Goal: Complete application form: Complete application form

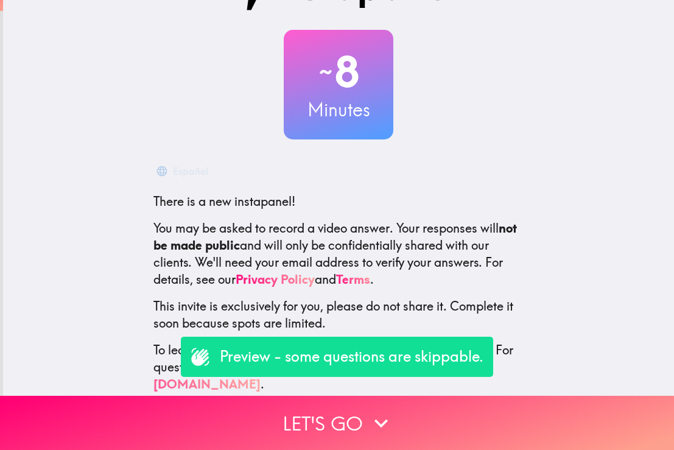
scroll to position [47, 0]
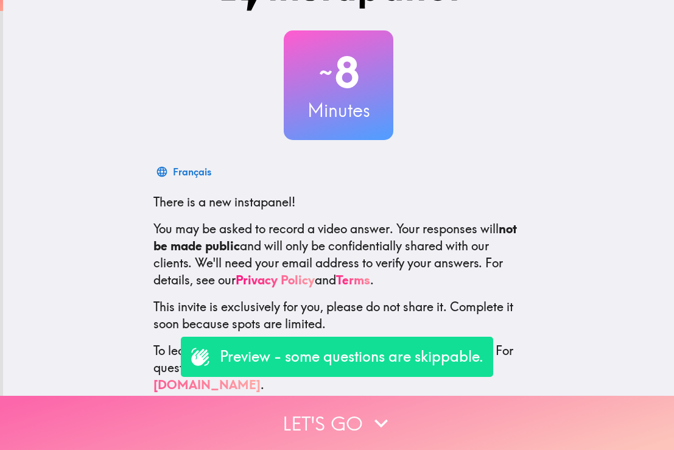
click at [338, 423] on button "Let's go" at bounding box center [337, 423] width 674 height 54
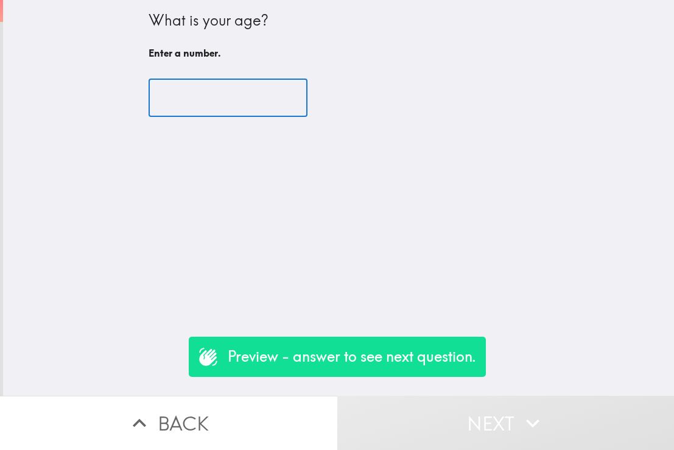
click at [259, 95] on input "number" at bounding box center [227, 98] width 159 height 38
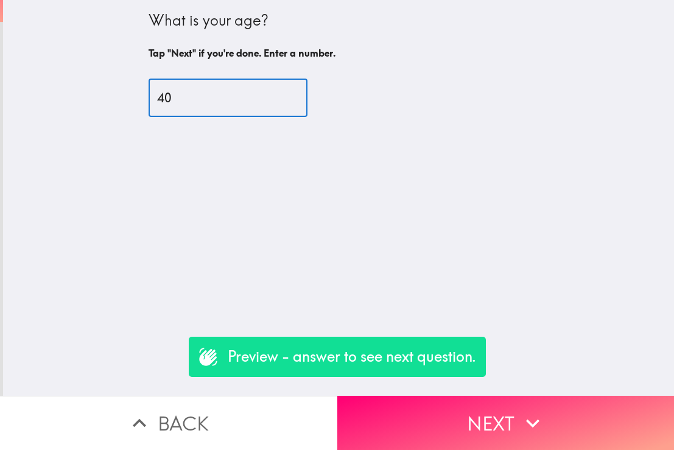
type input "40"
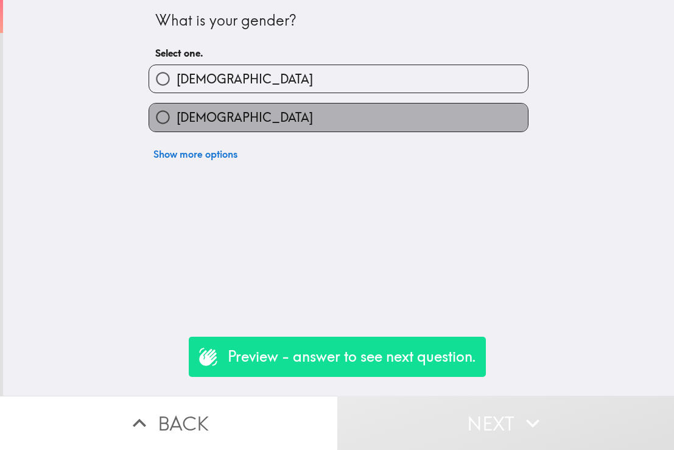
click at [276, 108] on label "[DEMOGRAPHIC_DATA]" at bounding box center [338, 116] width 379 height 27
click at [176, 108] on input "[DEMOGRAPHIC_DATA]" at bounding box center [162, 116] width 27 height 27
radio input "true"
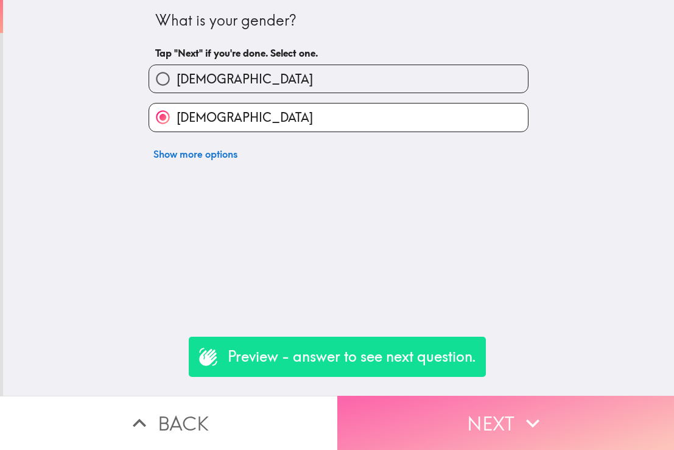
click at [430, 426] on button "Next" at bounding box center [505, 423] width 337 height 54
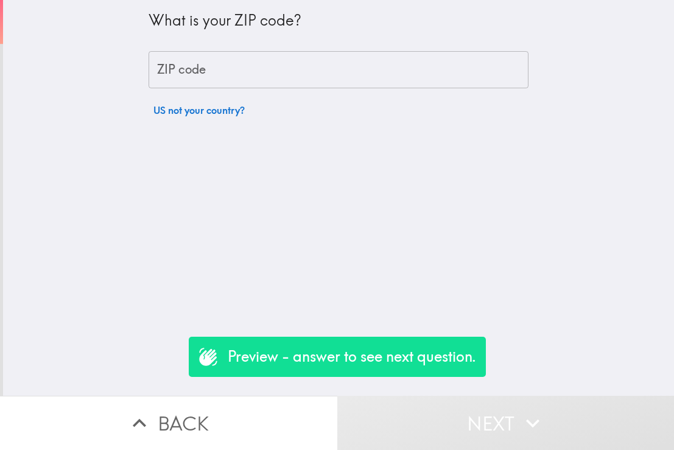
click at [288, 66] on input "ZIP code" at bounding box center [338, 70] width 380 height 38
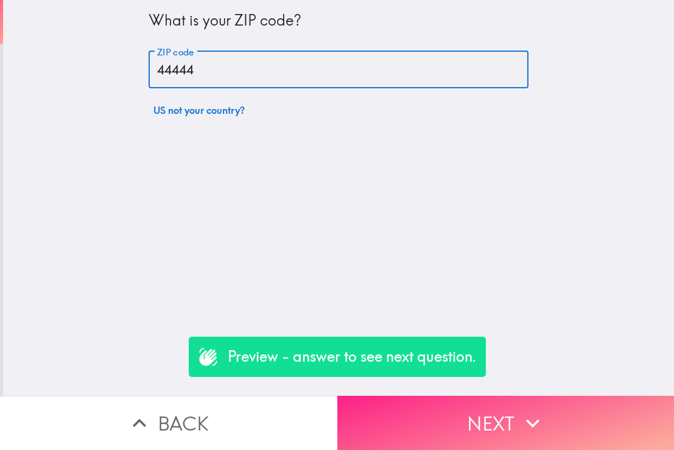
type input "44444"
click at [497, 438] on button "Next" at bounding box center [505, 423] width 337 height 54
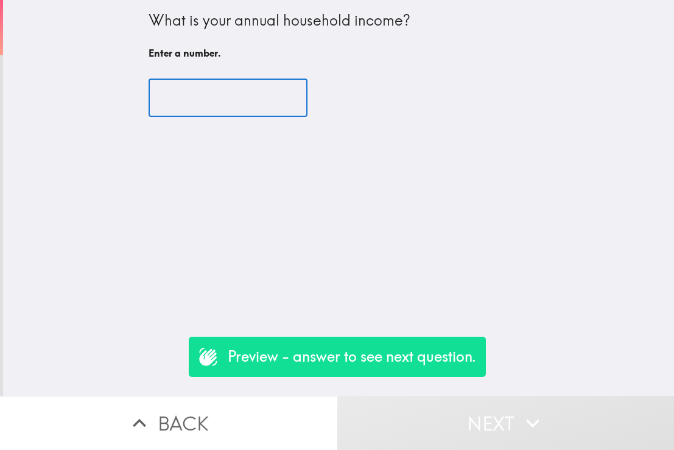
click at [274, 84] on input "number" at bounding box center [227, 98] width 159 height 38
click at [284, 100] on input "number" at bounding box center [227, 98] width 159 height 38
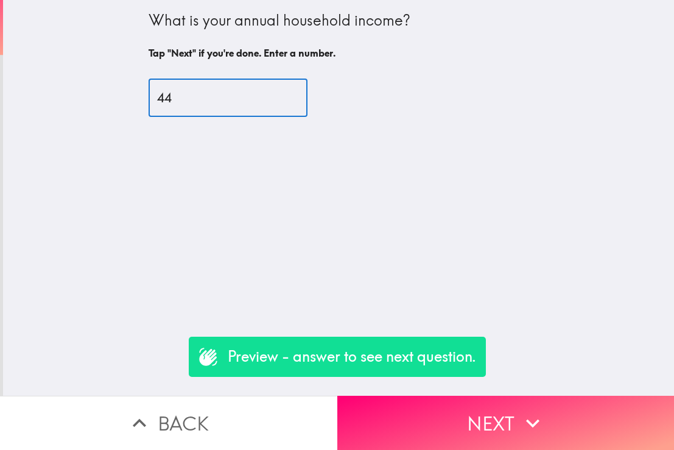
type input "4"
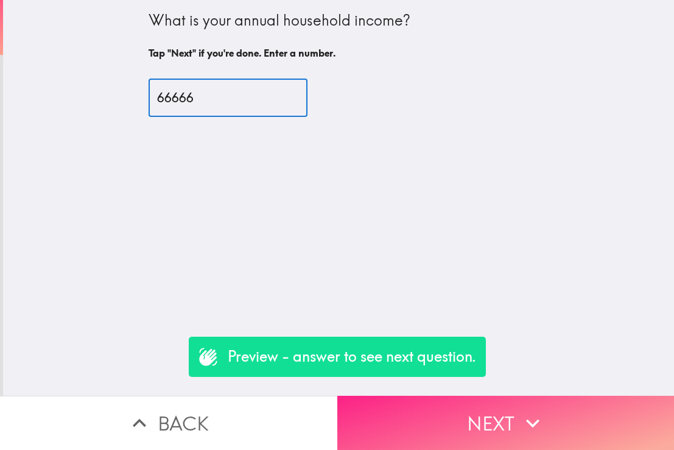
type input "66666"
click at [518, 421] on button "Next" at bounding box center [505, 423] width 337 height 54
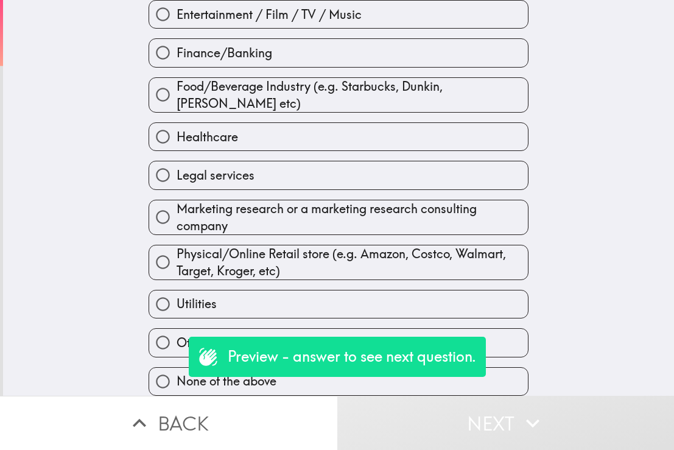
scroll to position [175, 0]
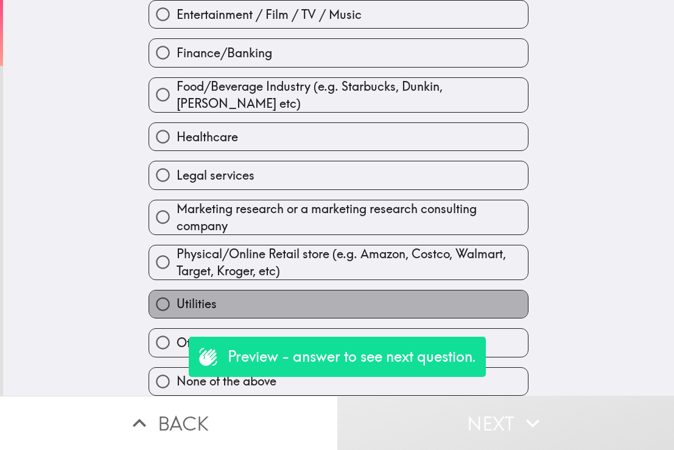
click at [366, 306] on label "Utilities" at bounding box center [338, 303] width 379 height 27
click at [176, 306] on input "Utilities" at bounding box center [162, 303] width 27 height 27
radio input "true"
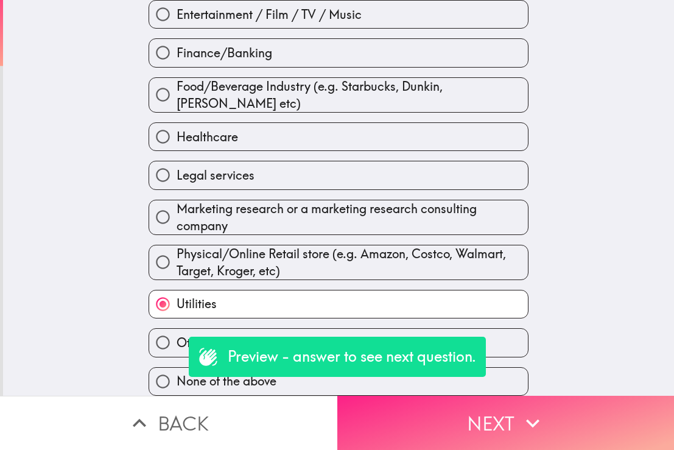
click at [446, 447] on button "Next" at bounding box center [505, 423] width 337 height 54
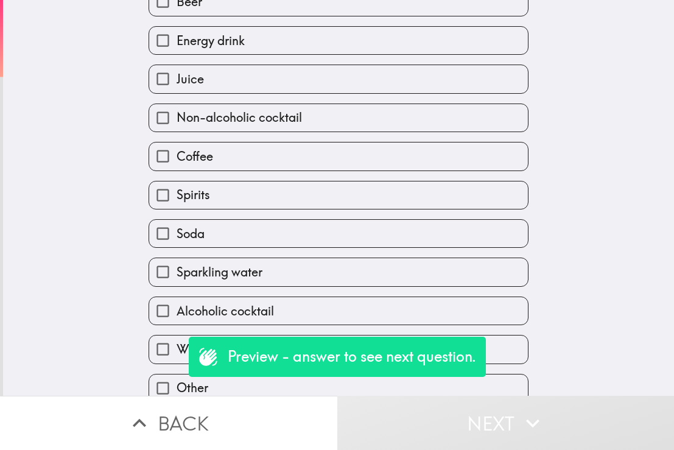
scroll to position [7, 0]
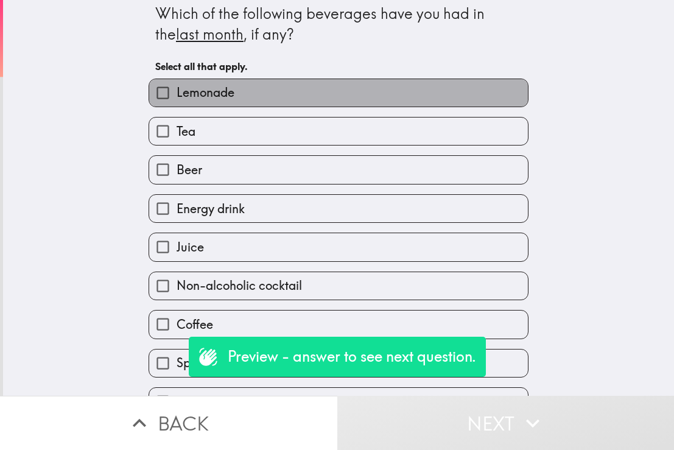
click at [353, 93] on label "Lemonade" at bounding box center [338, 92] width 379 height 27
click at [176, 93] on input "Lemonade" at bounding box center [162, 92] width 27 height 27
checkbox input "true"
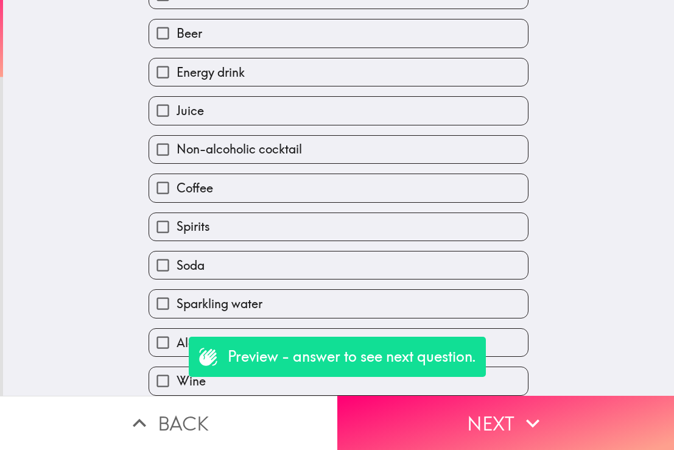
scroll to position [166, 0]
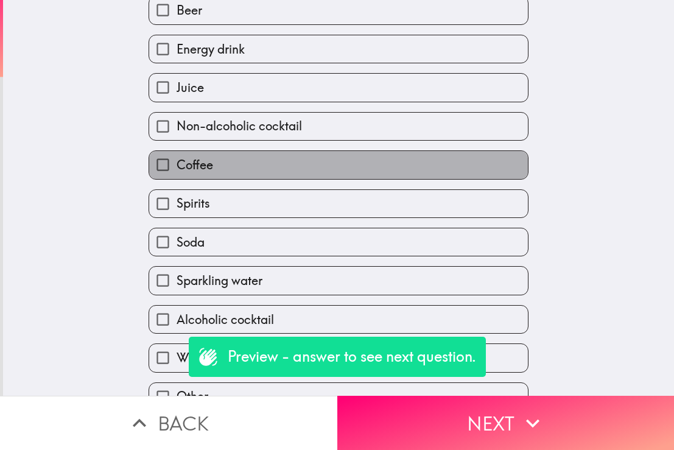
click at [324, 172] on label "Coffee" at bounding box center [338, 164] width 379 height 27
click at [176, 172] on input "Coffee" at bounding box center [162, 164] width 27 height 27
checkbox input "true"
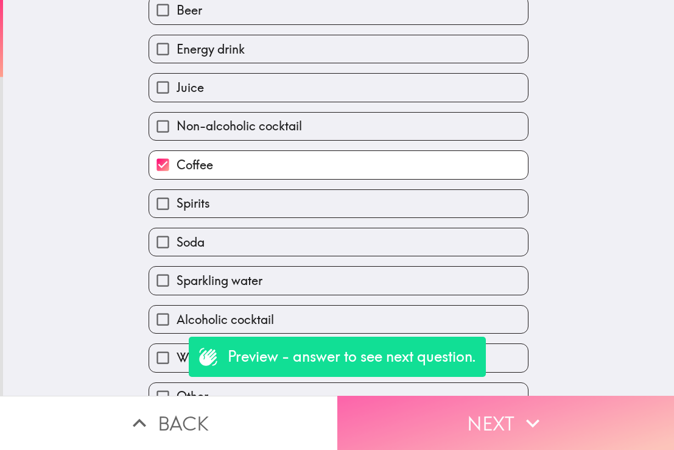
click at [416, 410] on button "Next" at bounding box center [505, 423] width 337 height 54
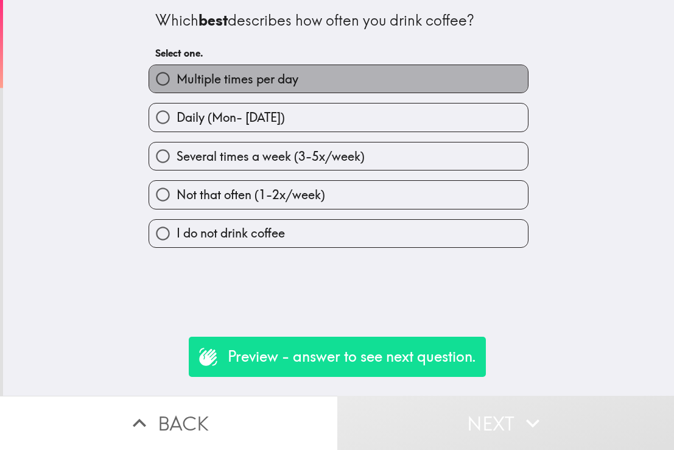
click at [324, 88] on label "Multiple times per day" at bounding box center [338, 78] width 379 height 27
click at [176, 88] on input "Multiple times per day" at bounding box center [162, 78] width 27 height 27
radio input "true"
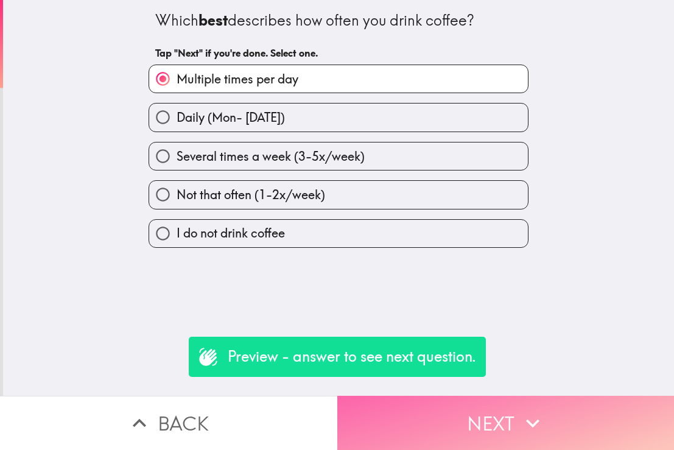
click at [385, 431] on button "Next" at bounding box center [505, 423] width 337 height 54
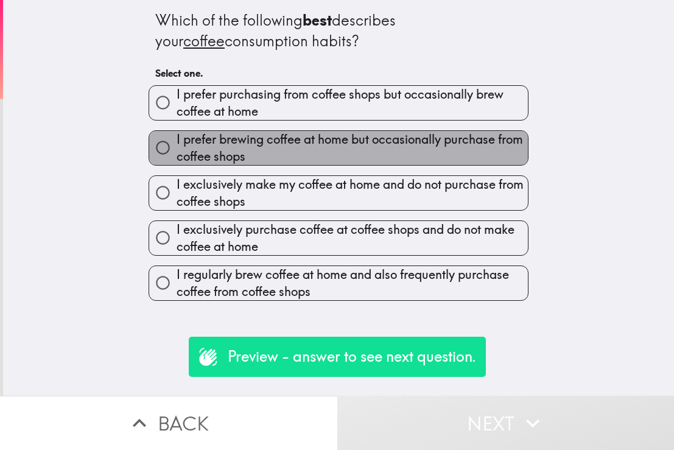
click at [332, 144] on span "I prefer brewing coffee at home but occasionally purchase from coffee shops" at bounding box center [351, 148] width 351 height 34
click at [176, 144] on input "I prefer brewing coffee at home but occasionally purchase from coffee shops" at bounding box center [162, 147] width 27 height 27
radio input "true"
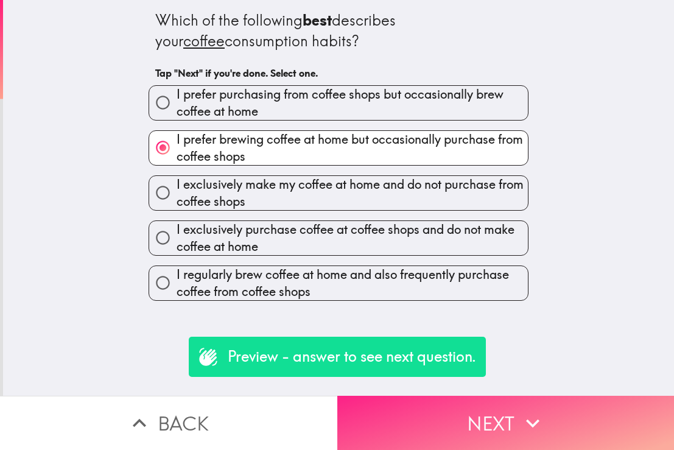
click at [430, 443] on button "Next" at bounding box center [505, 423] width 337 height 54
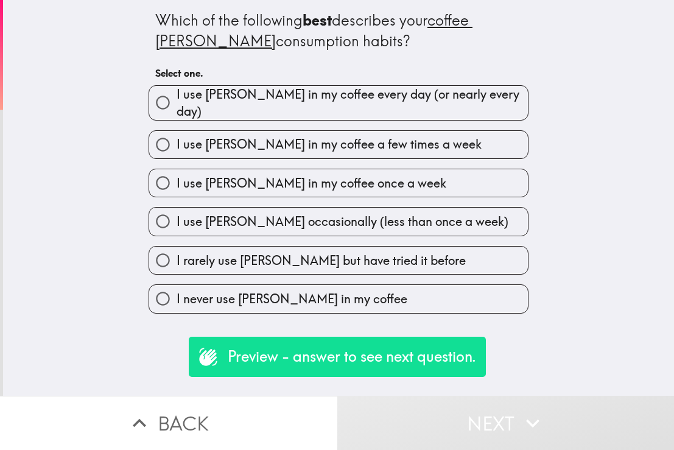
click at [442, 94] on span "I use [PERSON_NAME] in my coffee every day (or nearly every day)" at bounding box center [351, 103] width 351 height 34
click at [176, 94] on input "I use [PERSON_NAME] in my coffee every day (or nearly every day)" at bounding box center [162, 102] width 27 height 27
radio input "true"
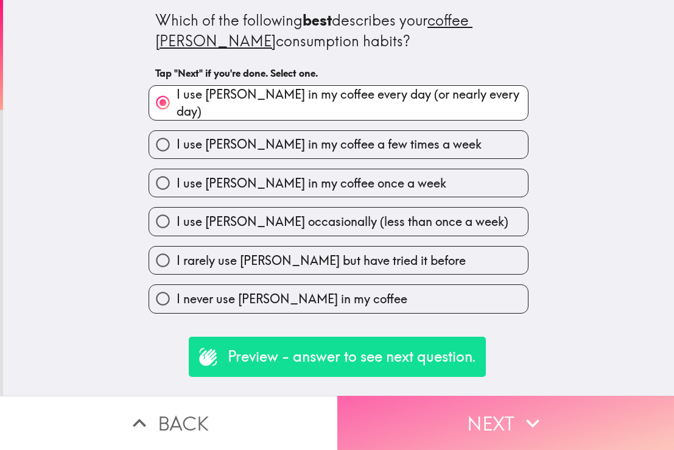
click at [473, 404] on button "Next" at bounding box center [505, 423] width 337 height 54
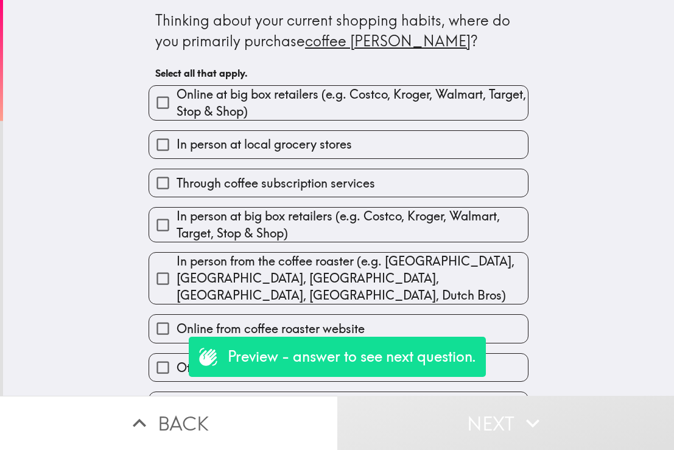
click at [455, 267] on span "In person from the coffee roaster (e.g. [GEOGRAPHIC_DATA], [GEOGRAPHIC_DATA], […" at bounding box center [351, 278] width 351 height 51
click at [176, 267] on input "In person from the coffee roaster (e.g. [GEOGRAPHIC_DATA], [GEOGRAPHIC_DATA], […" at bounding box center [162, 278] width 27 height 27
checkbox input "true"
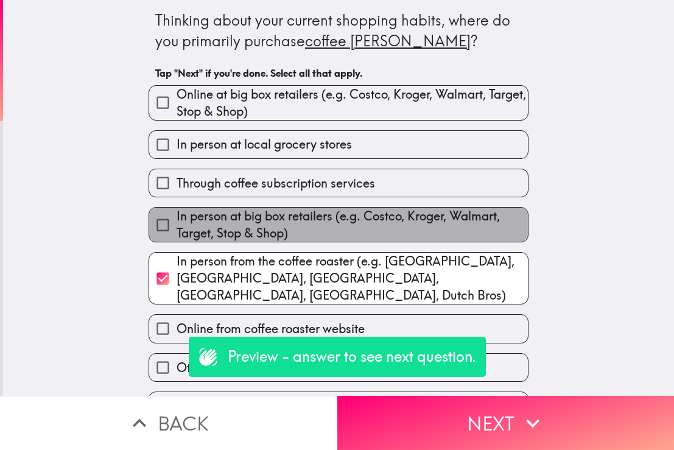
click at [455, 220] on span "In person at big box retailers (e.g. Costco, Kroger, Walmart, Target, Stop & Sh…" at bounding box center [351, 225] width 351 height 34
click at [176, 220] on input "In person at big box retailers (e.g. Costco, Kroger, Walmart, Target, Stop & Sh…" at bounding box center [162, 224] width 27 height 27
checkbox input "true"
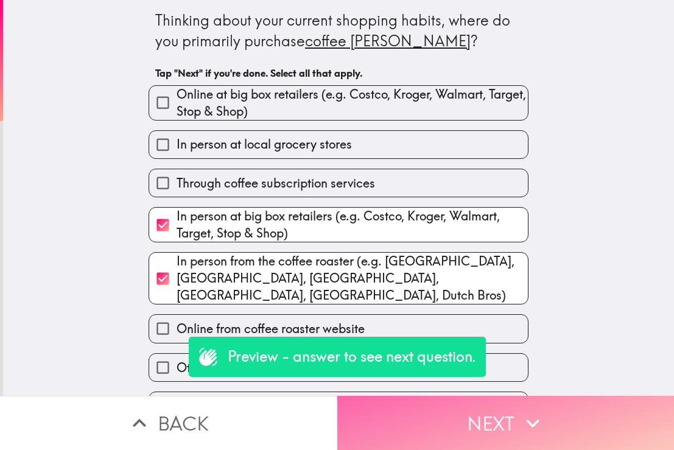
click at [534, 428] on icon "button" at bounding box center [532, 423] width 27 height 27
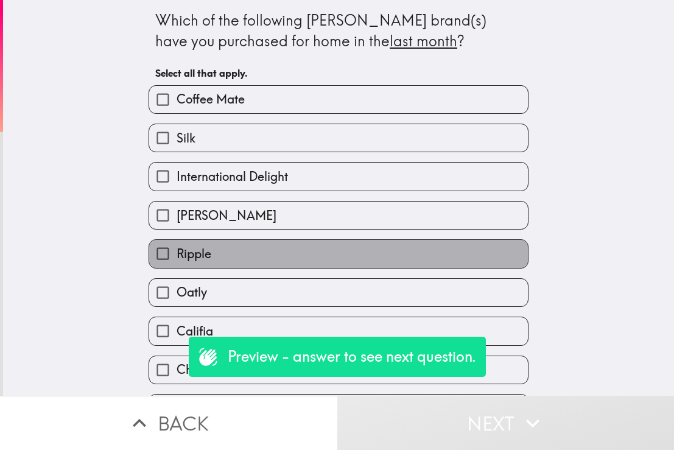
click at [468, 267] on label "Ripple" at bounding box center [338, 253] width 379 height 27
click at [176, 267] on input "Ripple" at bounding box center [162, 253] width 27 height 27
checkbox input "true"
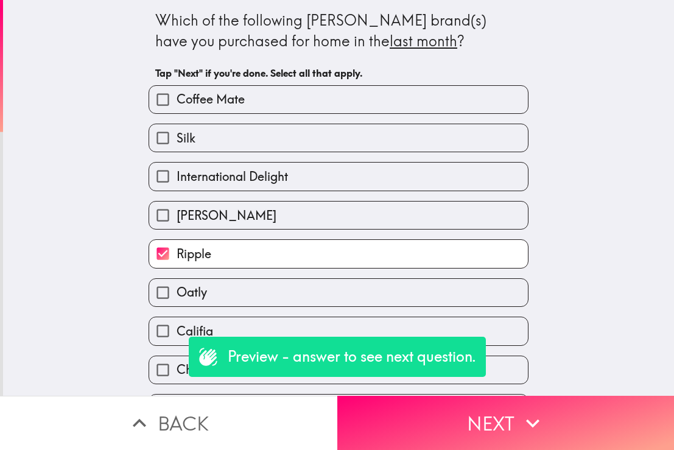
click at [481, 200] on div "[PERSON_NAME]" at bounding box center [334, 210] width 390 height 38
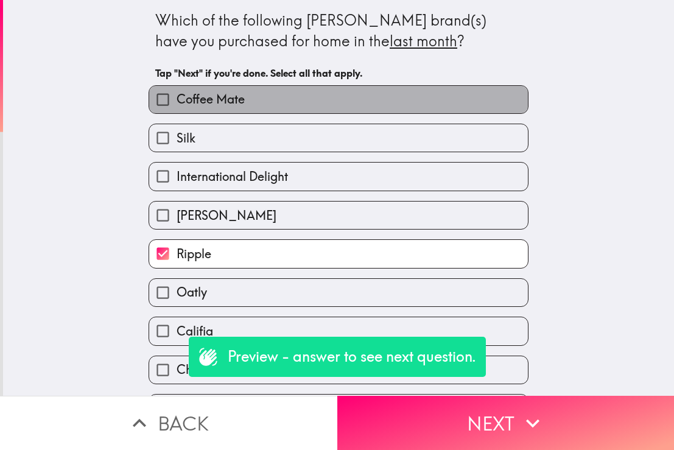
click at [430, 99] on label "Coffee Mate" at bounding box center [338, 99] width 379 height 27
click at [176, 99] on input "Coffee Mate" at bounding box center [162, 99] width 27 height 27
checkbox input "true"
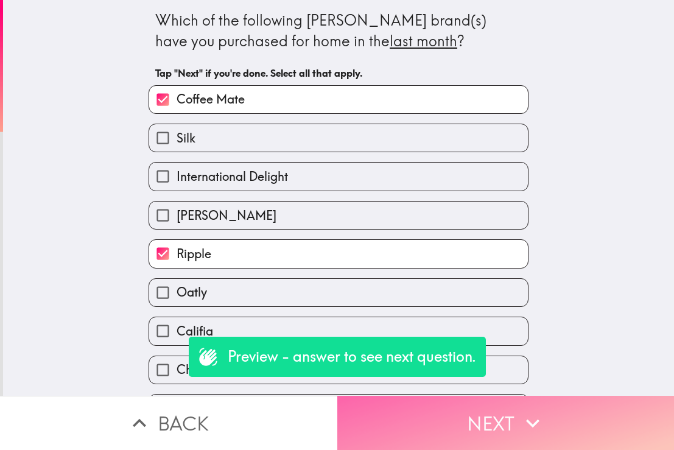
click at [533, 417] on icon "button" at bounding box center [532, 423] width 27 height 27
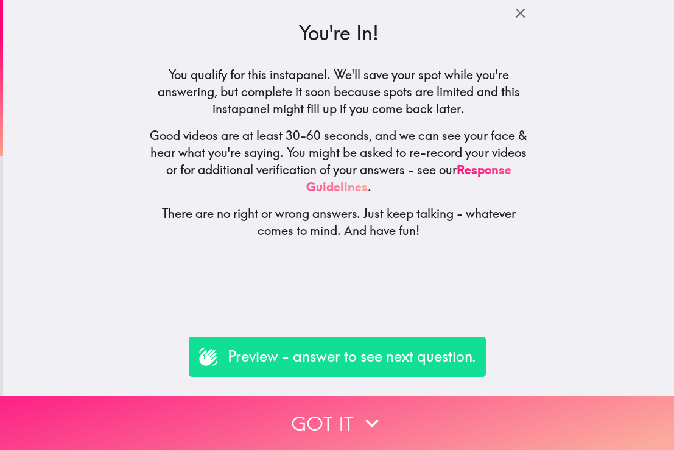
click at [353, 418] on button "Got it" at bounding box center [337, 423] width 674 height 54
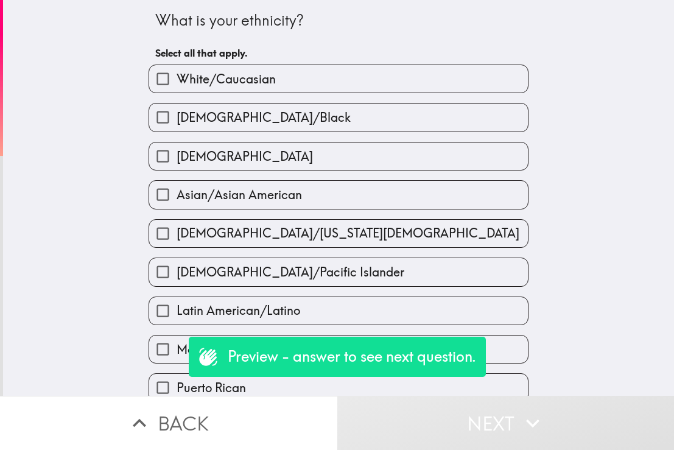
click at [348, 250] on div "[DEMOGRAPHIC_DATA]/Pacific Islander" at bounding box center [334, 267] width 390 height 38
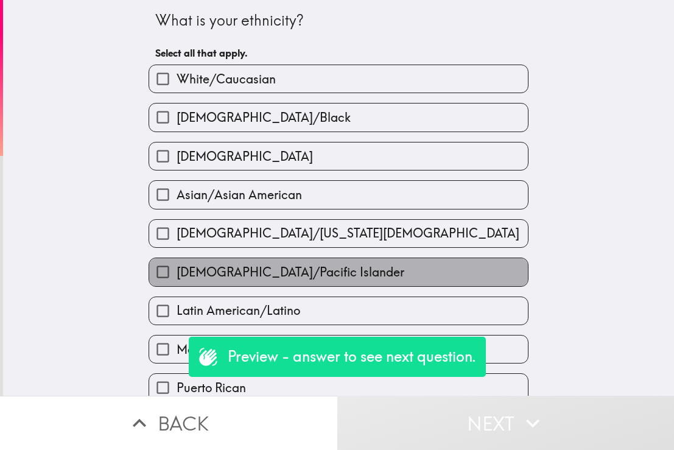
click at [369, 268] on label "[DEMOGRAPHIC_DATA]/Pacific Islander" at bounding box center [338, 271] width 379 height 27
click at [176, 268] on input "[DEMOGRAPHIC_DATA]/Pacific Islander" at bounding box center [162, 271] width 27 height 27
checkbox input "true"
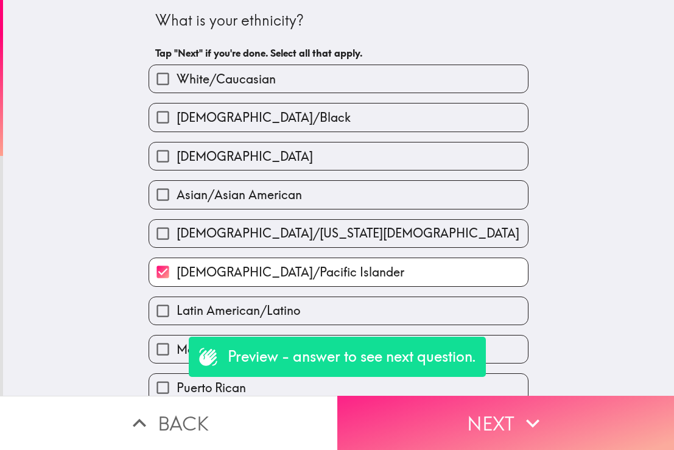
click at [416, 425] on button "Next" at bounding box center [505, 423] width 337 height 54
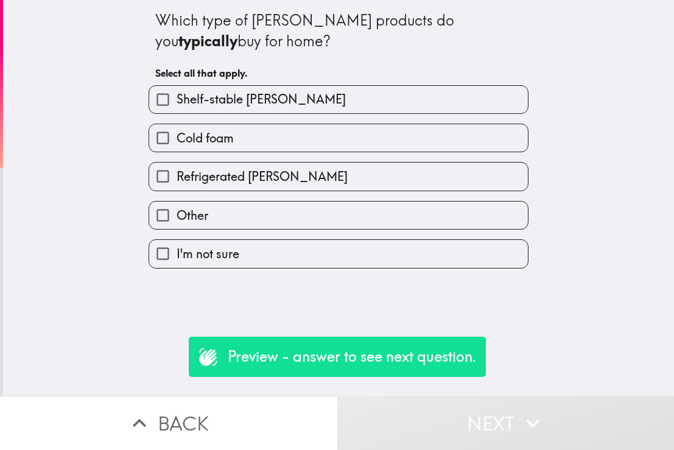
click at [331, 156] on div "Refrigerated [PERSON_NAME]" at bounding box center [334, 171] width 390 height 38
click at [332, 175] on label "Refrigerated [PERSON_NAME]" at bounding box center [338, 175] width 379 height 27
click at [176, 175] on input "Refrigerated [PERSON_NAME]" at bounding box center [162, 175] width 27 height 27
checkbox input "true"
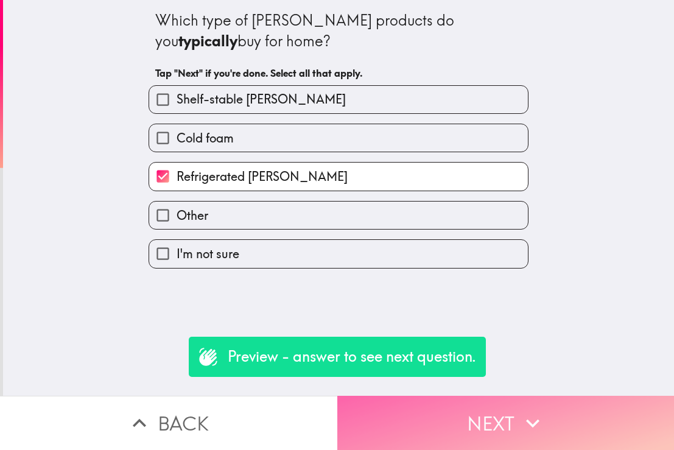
click at [447, 427] on button "Next" at bounding box center [505, 423] width 337 height 54
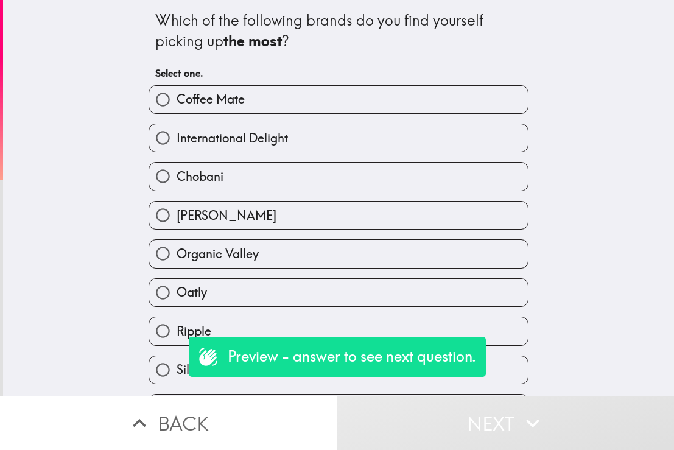
click at [378, 101] on label "Coffee Mate" at bounding box center [338, 99] width 379 height 27
click at [176, 101] on input "Coffee Mate" at bounding box center [162, 99] width 27 height 27
radio input "true"
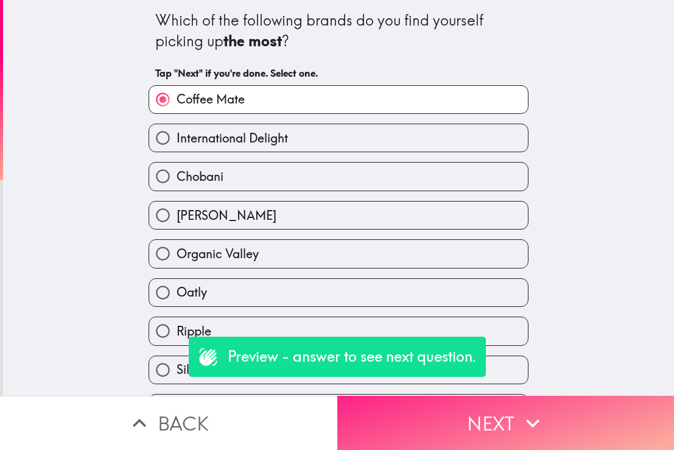
click at [480, 417] on button "Next" at bounding box center [505, 423] width 337 height 54
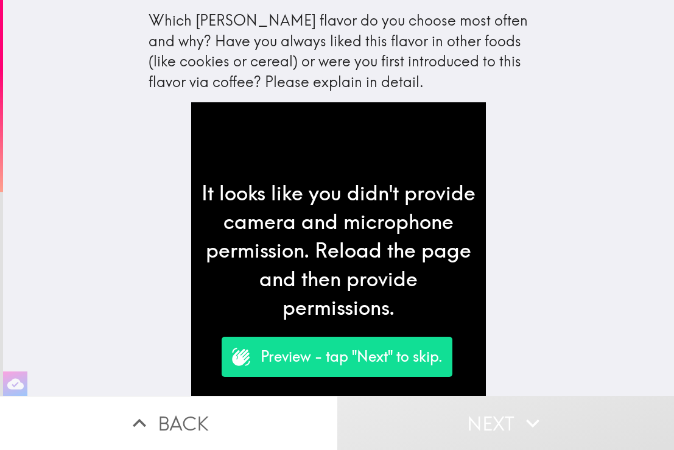
click at [397, 357] on p "Preview - tap "Next" to skip." at bounding box center [351, 356] width 182 height 21
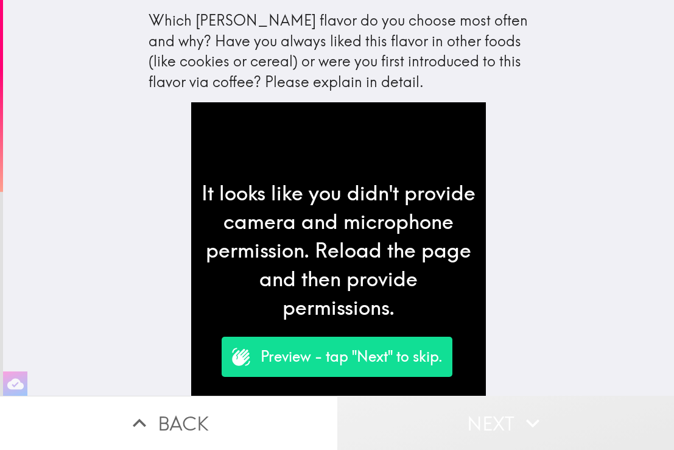
click at [447, 429] on button "Next" at bounding box center [505, 423] width 337 height 54
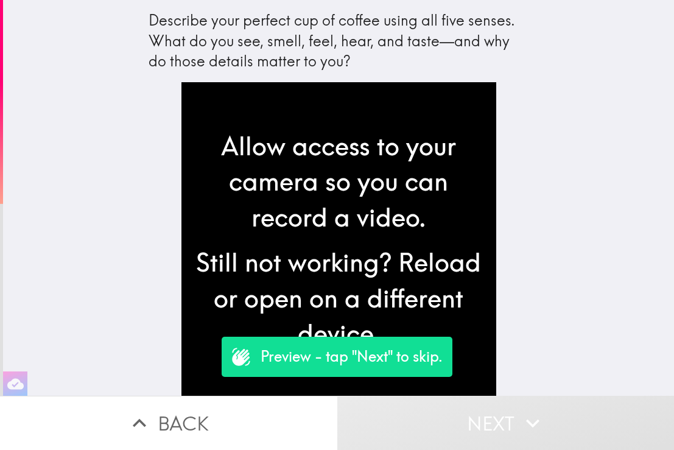
click at [451, 281] on div "Still not working? Reload or open on a different device." at bounding box center [338, 297] width 295 height 107
click at [382, 379] on div "Allow access to your camera so you can record a video. Still not working? Reloa…" at bounding box center [338, 239] width 315 height 315
click at [385, 363] on p "Preview - tap "Next" to skip." at bounding box center [351, 356] width 182 height 21
click at [433, 406] on button "Next" at bounding box center [505, 423] width 337 height 54
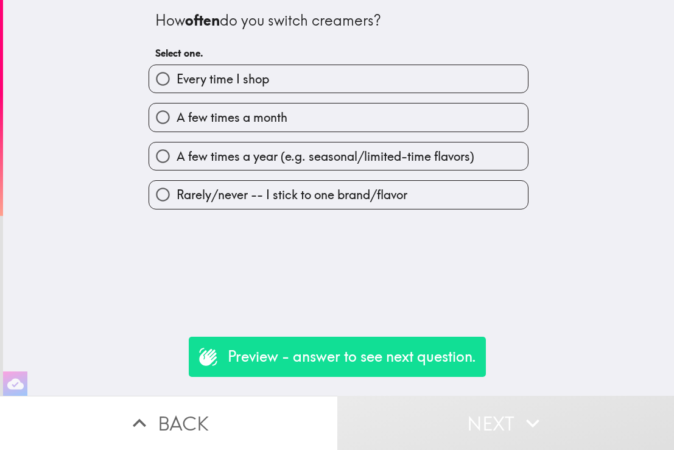
click at [435, 167] on label "A few times a year (e.g. seasonal/limited-time flavors)" at bounding box center [338, 155] width 379 height 27
click at [176, 167] on input "A few times a year (e.g. seasonal/limited-time flavors)" at bounding box center [162, 155] width 27 height 27
radio input "true"
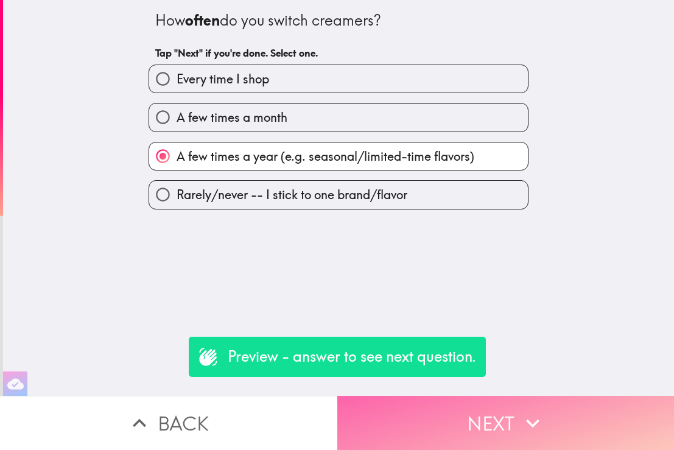
click at [488, 424] on button "Next" at bounding box center [505, 423] width 337 height 54
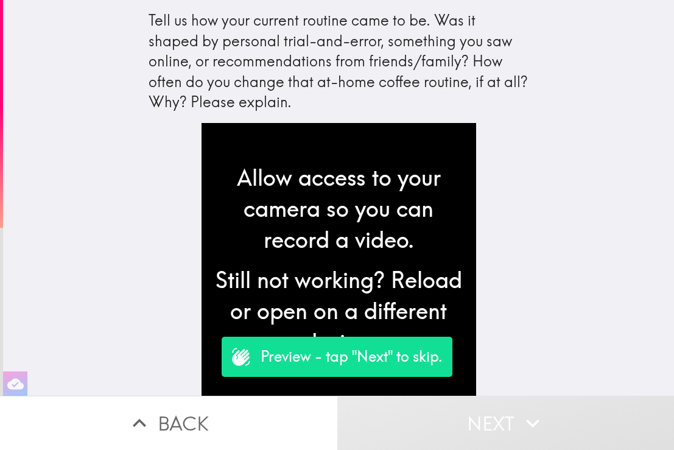
click at [449, 182] on div "Allow access to your camera so you can record a video." at bounding box center [338, 208] width 255 height 93
click at [366, 349] on p "Preview - tap "Next" to skip." at bounding box center [351, 356] width 182 height 21
click at [368, 366] on p "Preview - tap "Next" to skip." at bounding box center [351, 356] width 182 height 21
click at [505, 243] on div "Allow access to your camera so you can record a video. Still not working? Reloa…" at bounding box center [339, 259] width 390 height 273
click at [385, 360] on p "Preview - tap "Next" to skip." at bounding box center [351, 356] width 182 height 21
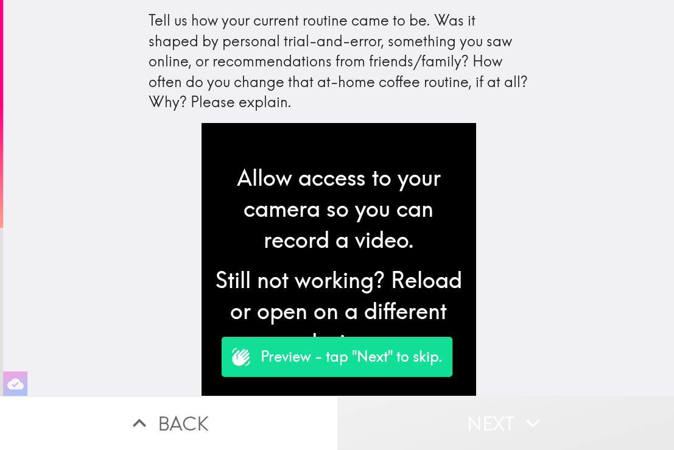
click at [441, 420] on button "Next" at bounding box center [505, 423] width 337 height 54
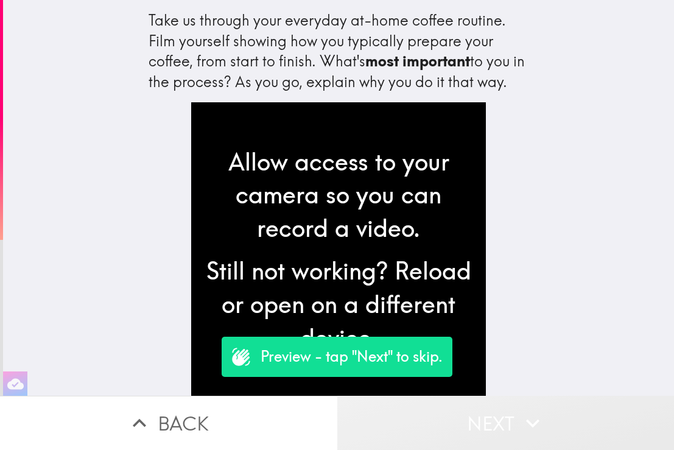
click at [450, 441] on button "Next" at bounding box center [505, 423] width 337 height 54
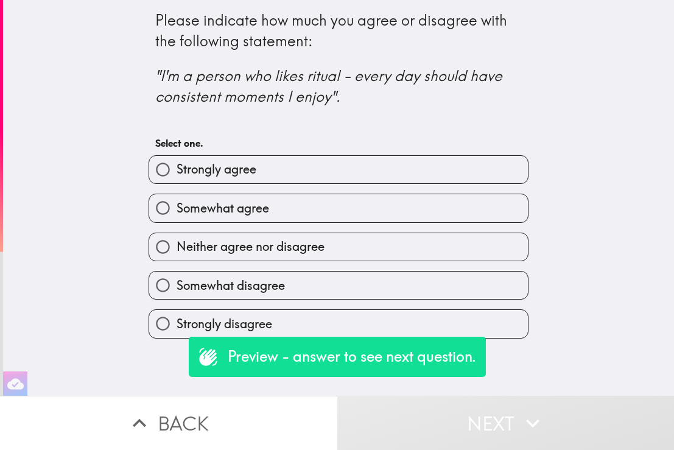
click at [450, 429] on button "Next" at bounding box center [505, 423] width 337 height 54
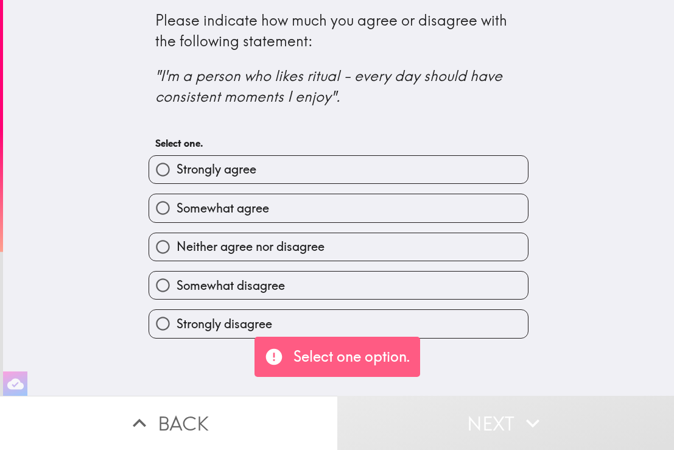
click at [382, 357] on p "Select one option." at bounding box center [351, 356] width 117 height 21
click at [400, 267] on div "Somewhat disagree" at bounding box center [334, 280] width 390 height 38
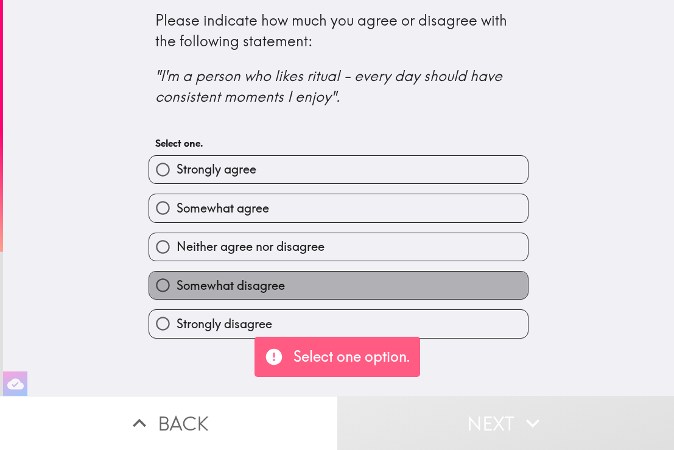
click at [399, 281] on label "Somewhat disagree" at bounding box center [338, 284] width 379 height 27
click at [176, 281] on input "Somewhat disagree" at bounding box center [162, 284] width 27 height 27
radio input "true"
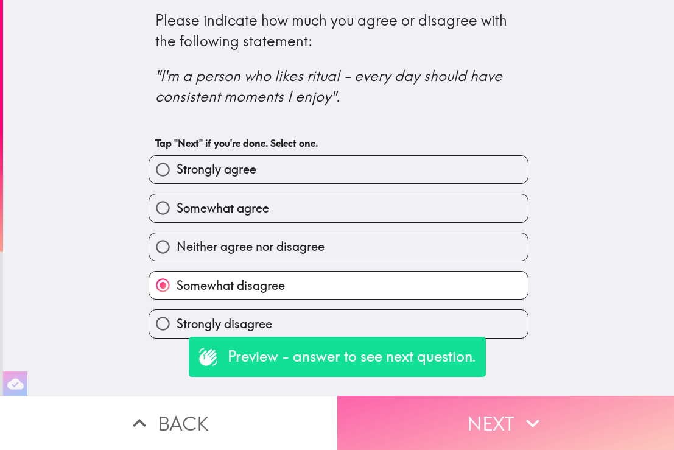
click at [483, 426] on button "Next" at bounding box center [505, 423] width 337 height 54
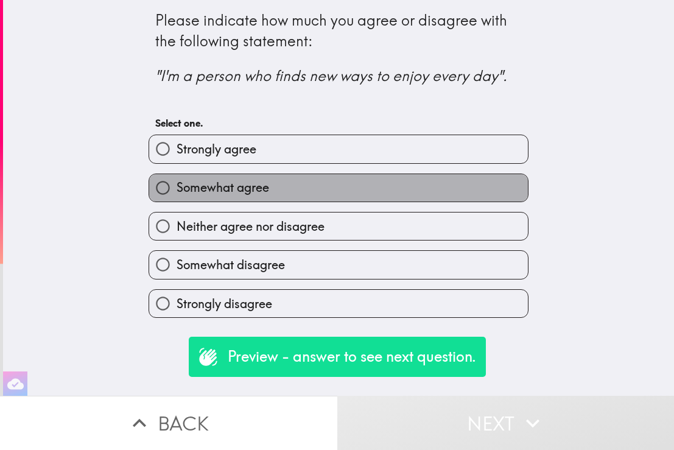
click at [426, 198] on label "Somewhat agree" at bounding box center [338, 187] width 379 height 27
click at [176, 198] on input "Somewhat agree" at bounding box center [162, 187] width 27 height 27
radio input "true"
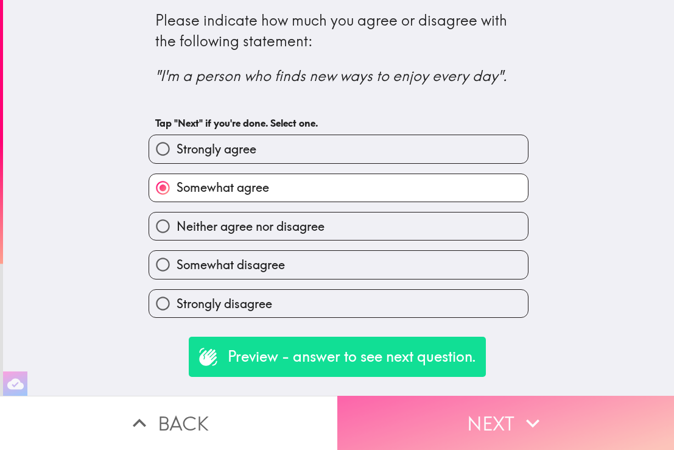
click at [498, 410] on button "Next" at bounding box center [505, 423] width 337 height 54
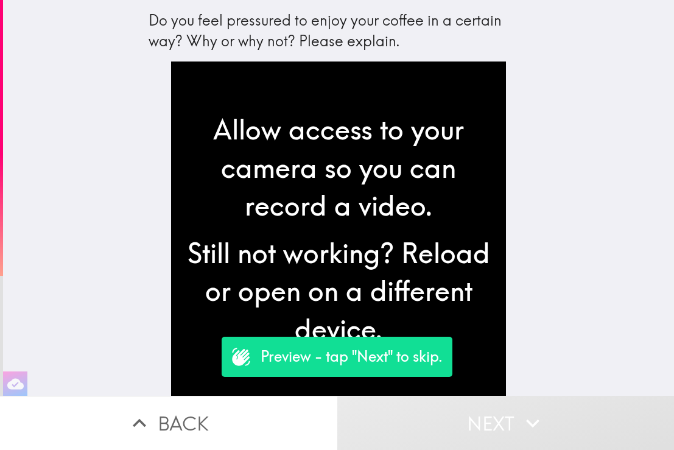
click at [440, 241] on div "Still not working? Reload or open on a different device." at bounding box center [338, 291] width 315 height 114
click at [402, 348] on p "Preview - tap "Next" to skip." at bounding box center [351, 356] width 182 height 21
click at [405, 369] on div "Preview - tap "Next" to skip." at bounding box center [337, 357] width 231 height 40
click at [434, 418] on button "Next" at bounding box center [505, 423] width 337 height 54
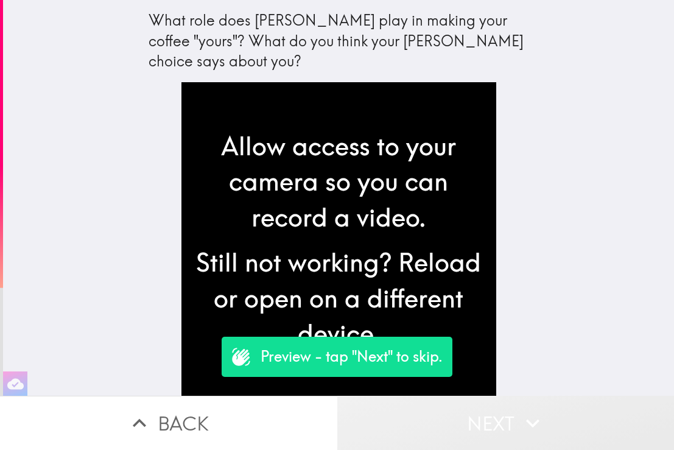
click at [434, 418] on button "Next" at bounding box center [505, 423] width 337 height 54
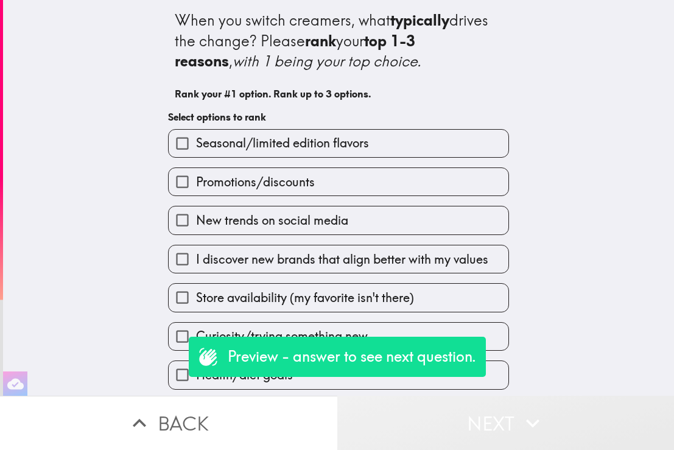
click at [434, 417] on button "Next" at bounding box center [505, 423] width 337 height 54
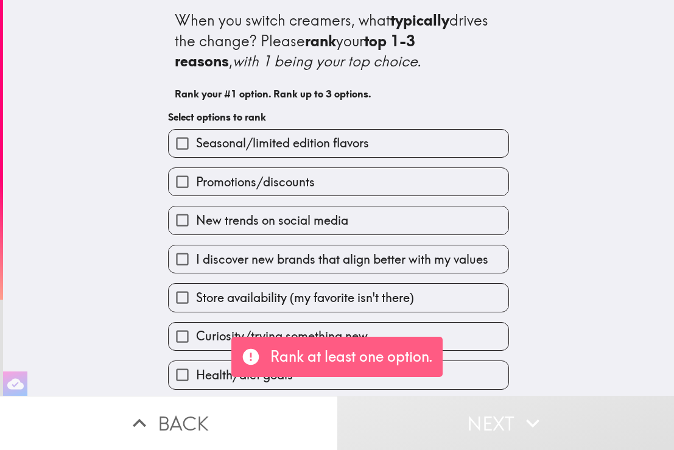
click at [393, 354] on p "Rank at least one option." at bounding box center [351, 356] width 162 height 21
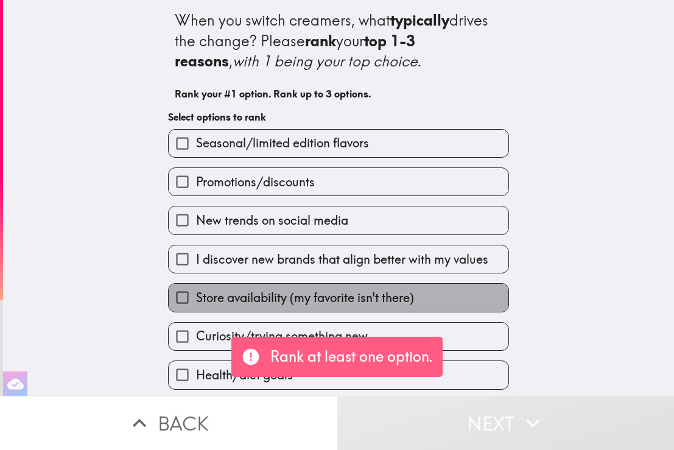
click at [394, 292] on span "Store availability (my favorite isn't there)" at bounding box center [305, 297] width 218 height 17
click at [196, 292] on input "Store availability (my favorite isn't there)" at bounding box center [182, 297] width 27 height 27
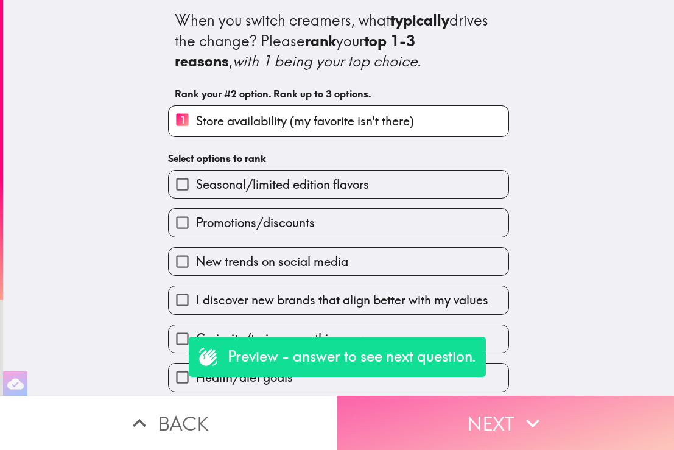
click at [482, 437] on button "Next" at bounding box center [505, 423] width 337 height 54
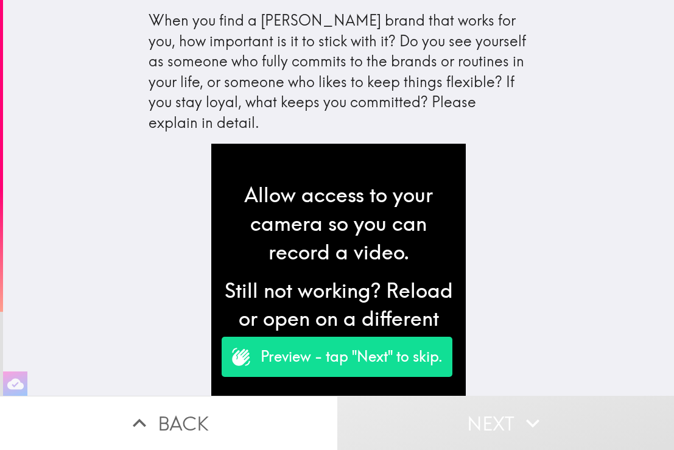
click at [398, 299] on div "Still not working? Reload or open on a different device." at bounding box center [338, 319] width 235 height 86
click at [425, 360] on p "Preview - tap "Next" to skip." at bounding box center [351, 356] width 182 height 21
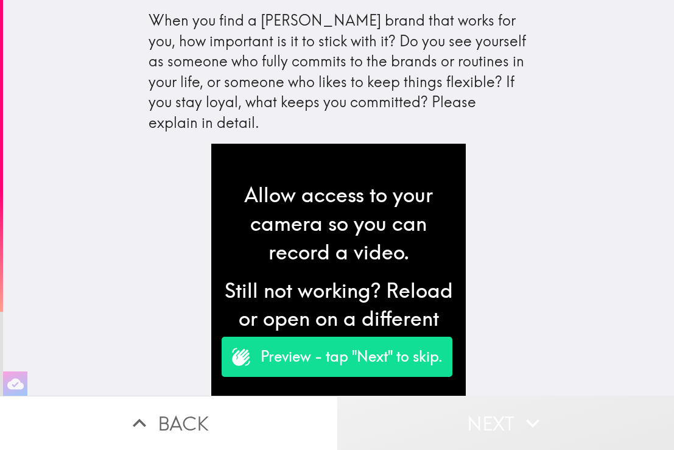
click at [466, 424] on button "Next" at bounding box center [505, 423] width 337 height 54
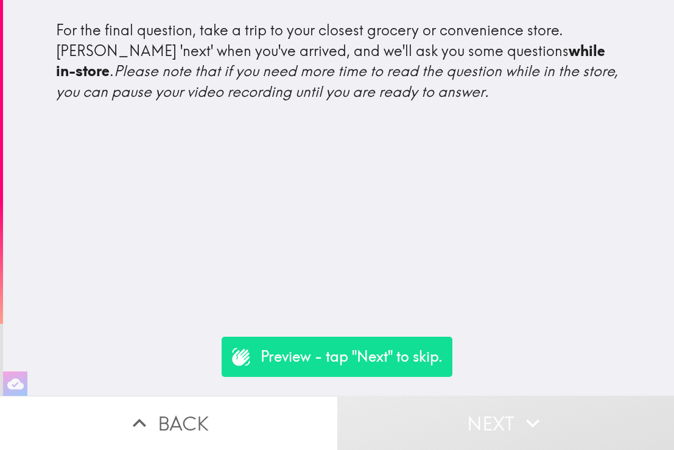
click at [420, 358] on p "Preview - tap "Next" to skip." at bounding box center [351, 356] width 182 height 21
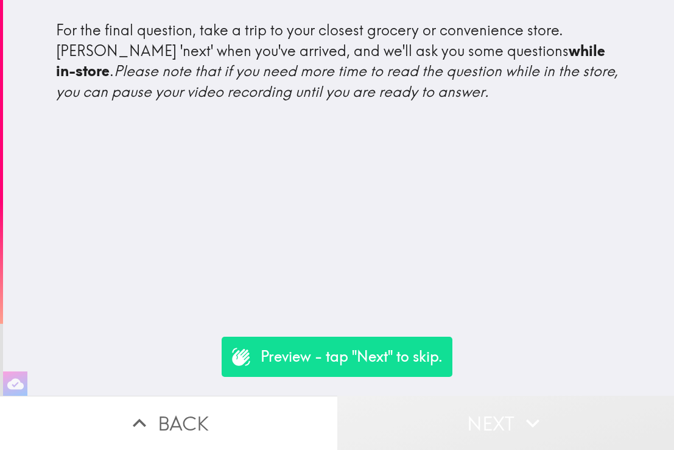
click at [444, 415] on button "Next" at bounding box center [505, 423] width 337 height 54
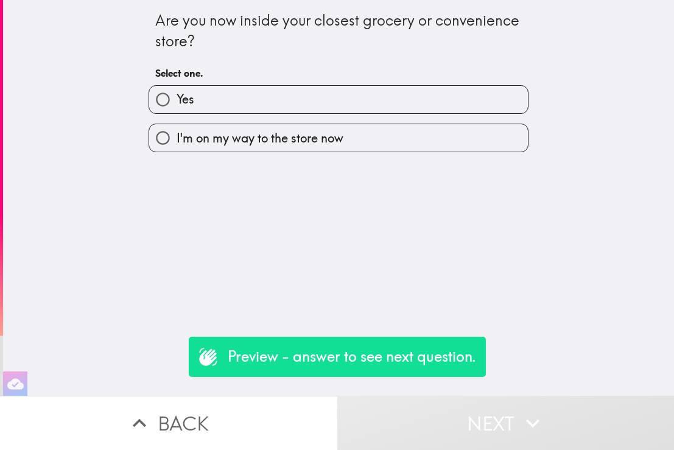
click at [357, 109] on label "Yes" at bounding box center [338, 99] width 379 height 27
click at [176, 109] on input "Yes" at bounding box center [162, 99] width 27 height 27
radio input "true"
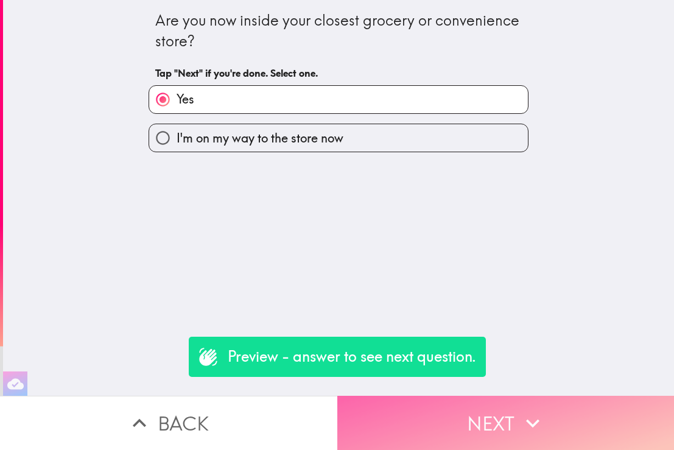
click at [460, 413] on button "Next" at bounding box center [505, 423] width 337 height 54
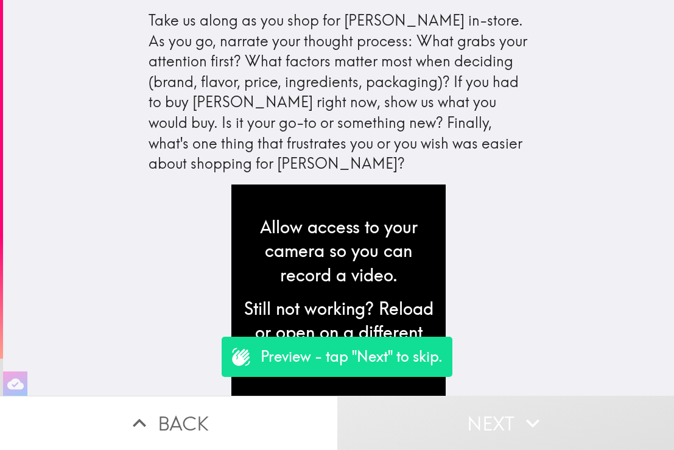
click at [407, 296] on div "Still not working? Reload or open on a different device." at bounding box center [338, 332] width 195 height 72
click at [408, 357] on p "Preview - tap "Next" to skip." at bounding box center [351, 356] width 182 height 21
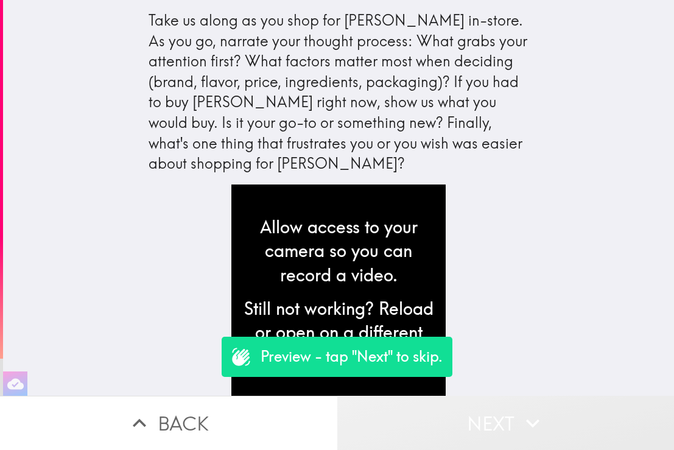
click at [454, 418] on button "Next" at bounding box center [505, 423] width 337 height 54
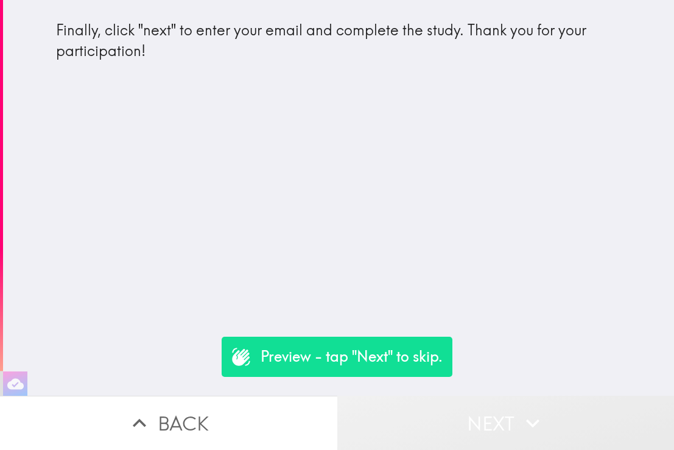
click at [454, 418] on button "Next" at bounding box center [505, 423] width 337 height 54
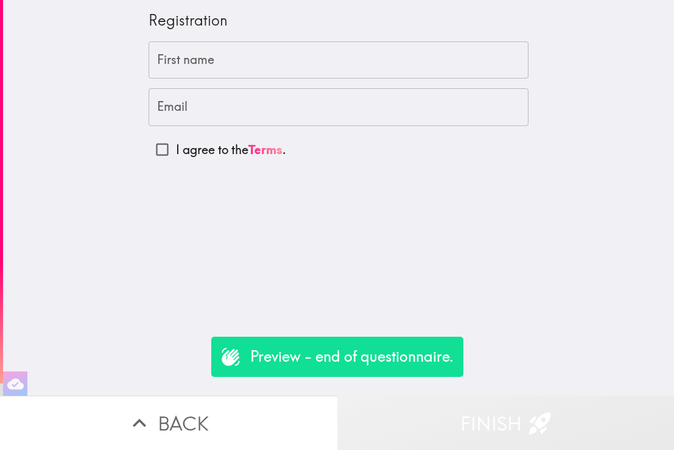
click at [448, 424] on button "Finish" at bounding box center [505, 423] width 337 height 54
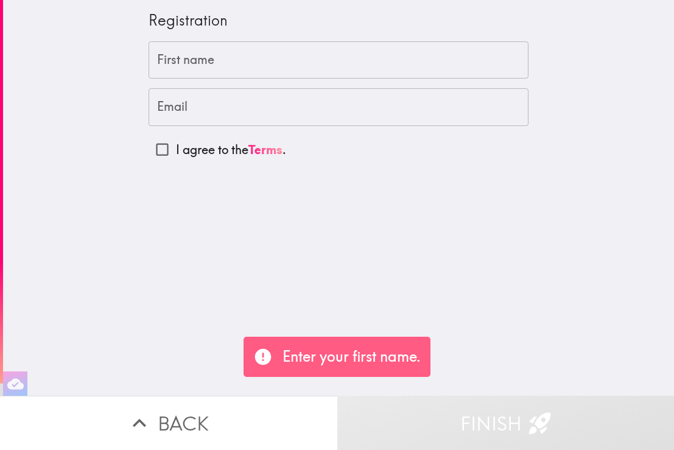
click at [407, 366] on p "Enter your first name." at bounding box center [351, 356] width 138 height 21
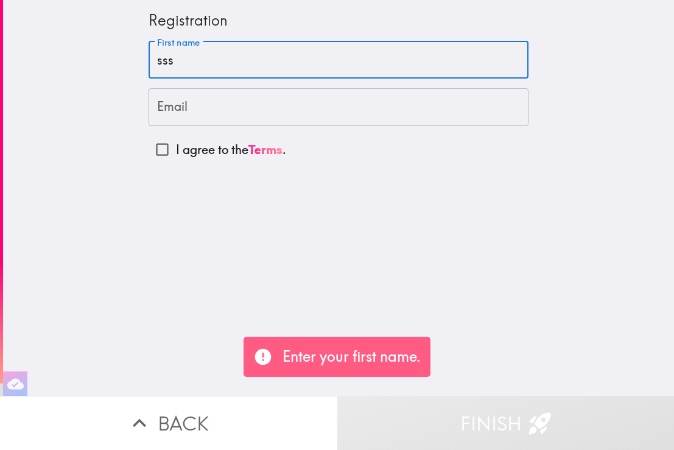
type input "sss"
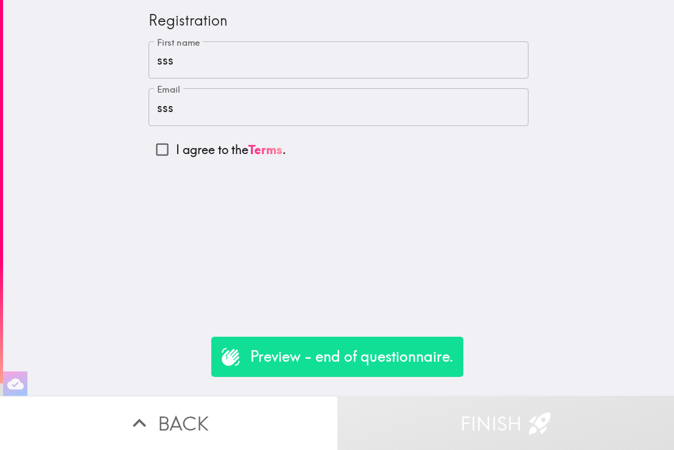
click at [322, 360] on p "Preview - end of questionnaire." at bounding box center [351, 356] width 203 height 21
click at [460, 438] on button "Finish" at bounding box center [505, 423] width 337 height 54
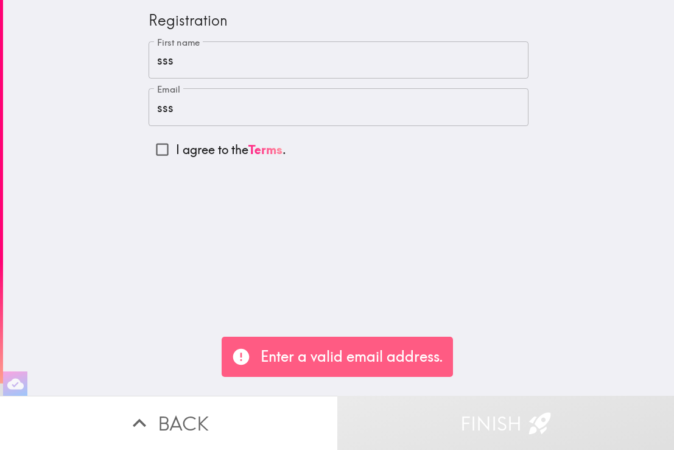
click at [212, 107] on input "sss" at bounding box center [338, 107] width 380 height 38
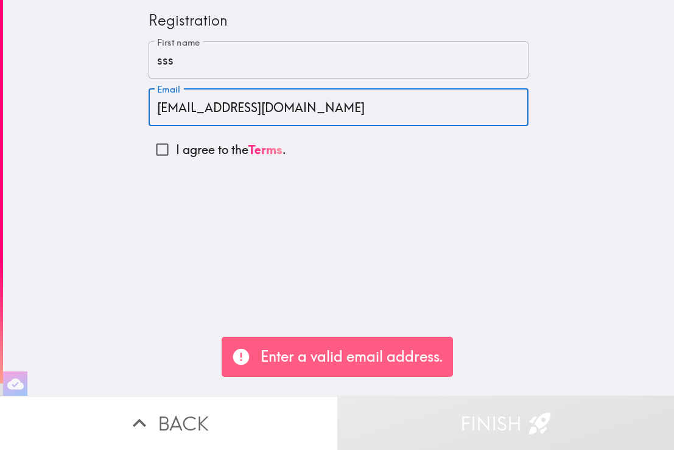
type input "[EMAIL_ADDRESS][DOMAIN_NAME]"
click at [566, 431] on button "Finish" at bounding box center [505, 423] width 337 height 54
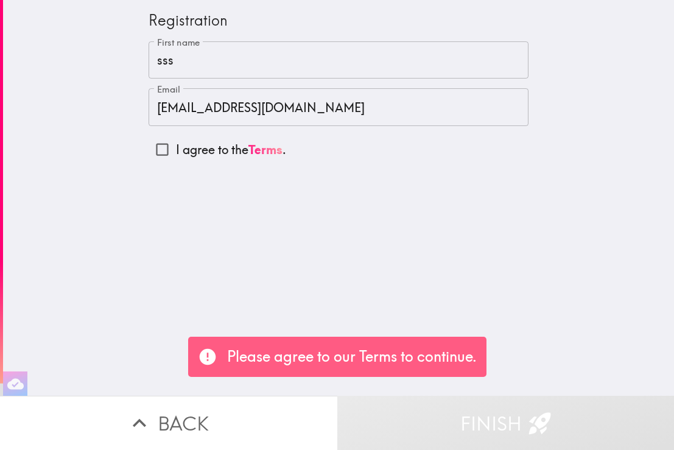
click at [182, 144] on p "I agree to the Terms ." at bounding box center [231, 149] width 110 height 17
click at [176, 144] on input "I agree to the Terms ." at bounding box center [161, 149] width 27 height 27
checkbox input "true"
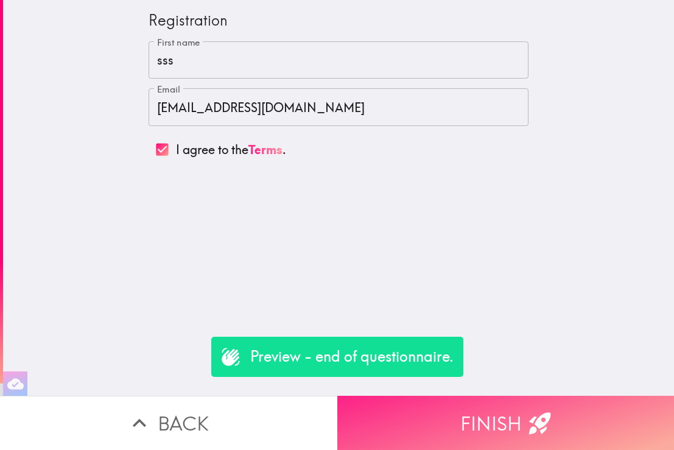
click at [509, 413] on button "Finish" at bounding box center [505, 423] width 337 height 54
